Goal: Task Accomplishment & Management: Manage account settings

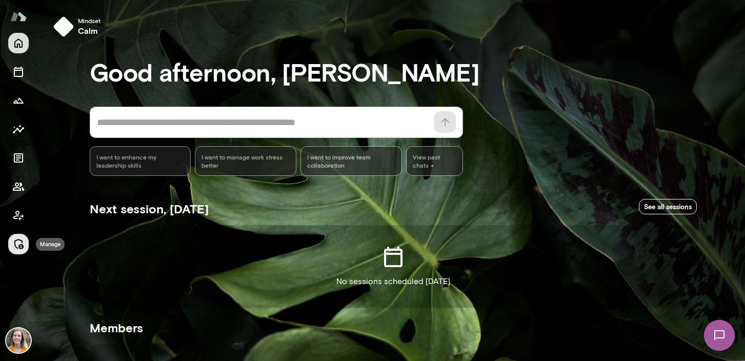
click at [18, 244] on icon "Manage" at bounding box center [18, 244] width 12 height 12
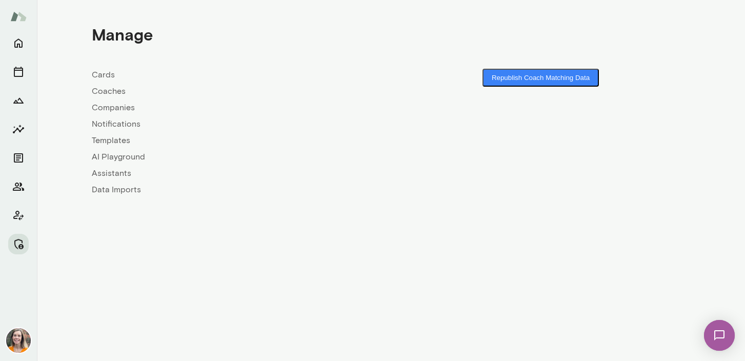
click at [103, 90] on link "Coaches" at bounding box center [242, 91] width 300 height 12
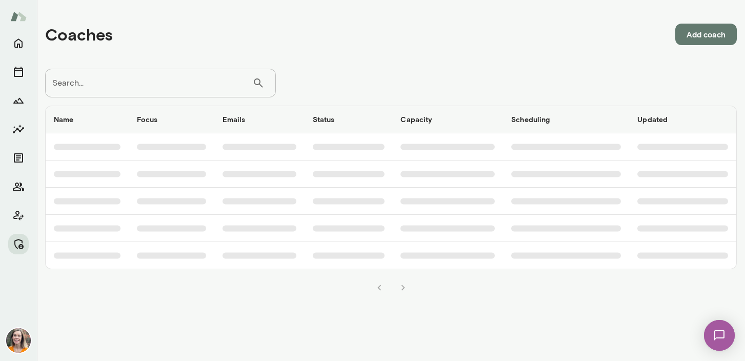
click at [120, 79] on input "Search..." at bounding box center [148, 83] width 207 height 29
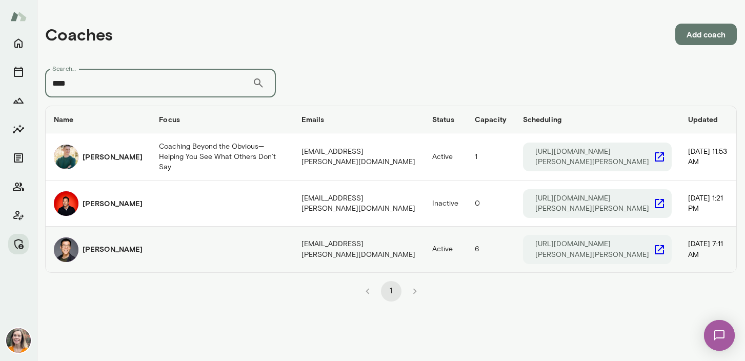
type input "****"
click at [111, 247] on h6 "[PERSON_NAME]" at bounding box center [113, 249] width 60 height 10
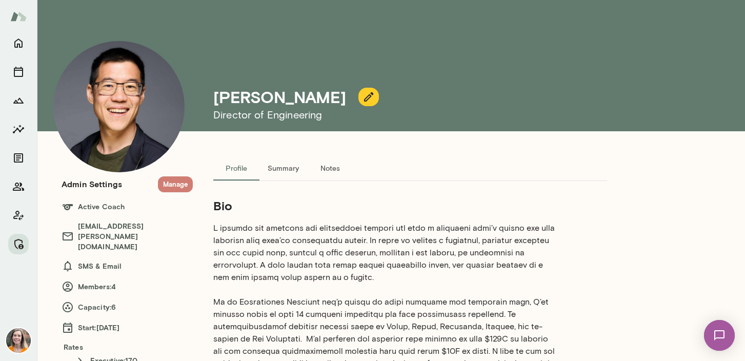
click at [174, 184] on button "Manage" at bounding box center [175, 184] width 35 height 16
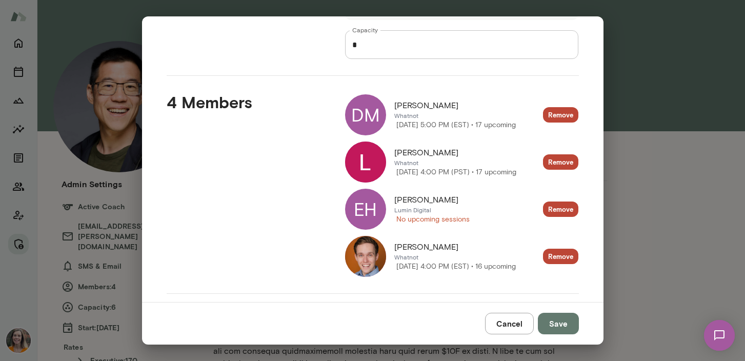
scroll to position [91, 0]
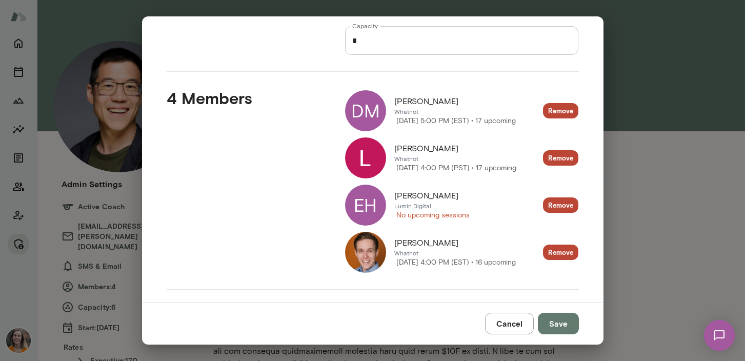
click at [514, 320] on button "Cancel" at bounding box center [509, 324] width 49 height 22
